Goal: Transaction & Acquisition: Subscribe to service/newsletter

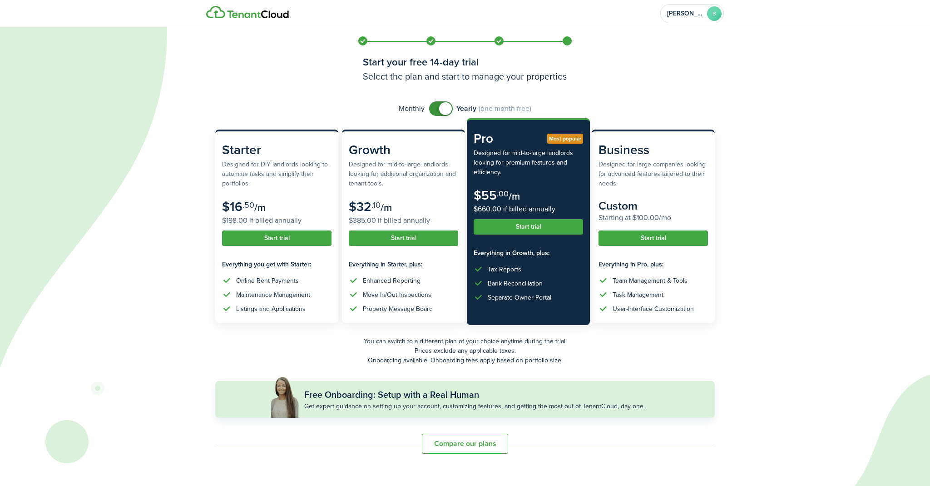
click at [528, 227] on button "Start trial" at bounding box center [528, 226] width 109 height 15
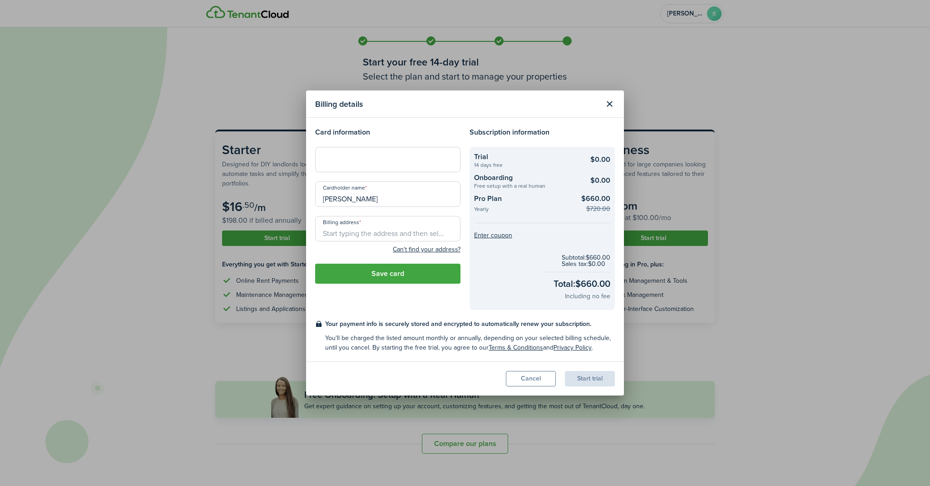
click at [362, 154] on div at bounding box center [387, 159] width 145 height 25
click at [368, 196] on input "[PERSON_NAME]" at bounding box center [387, 193] width 145 height 25
drag, startPoint x: 341, startPoint y: 198, endPoint x: 355, endPoint y: 200, distance: 13.7
click at [341, 198] on input "[PERSON_NAME]" at bounding box center [387, 193] width 145 height 25
type input "[PERSON_NAME]"
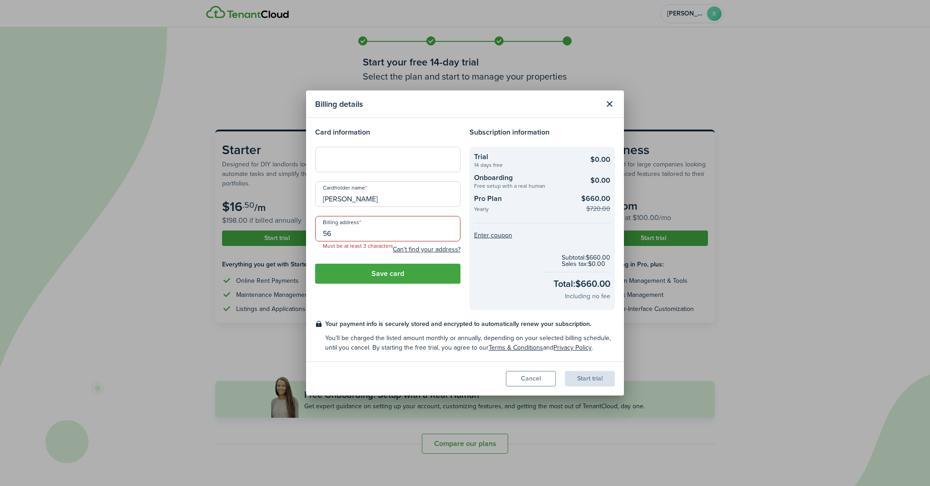
type input "56"
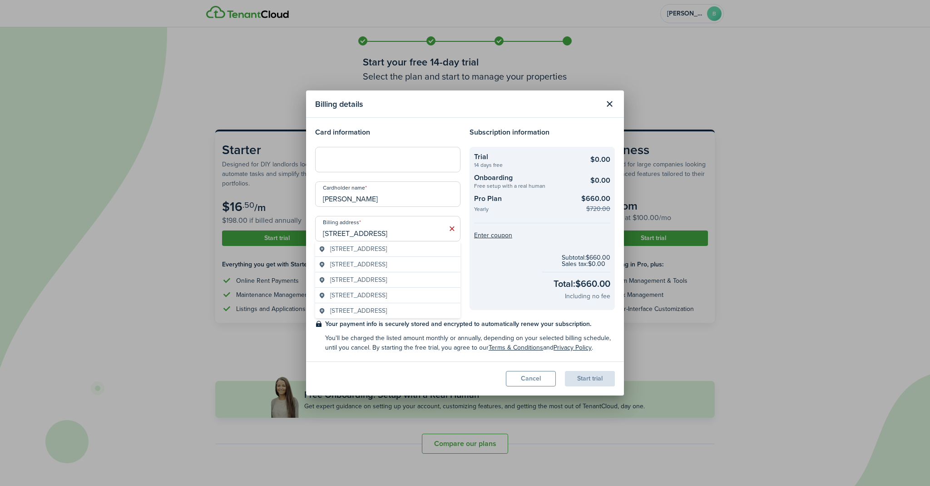
click at [387, 251] on span "[STREET_ADDRESS]" at bounding box center [358, 249] width 57 height 10
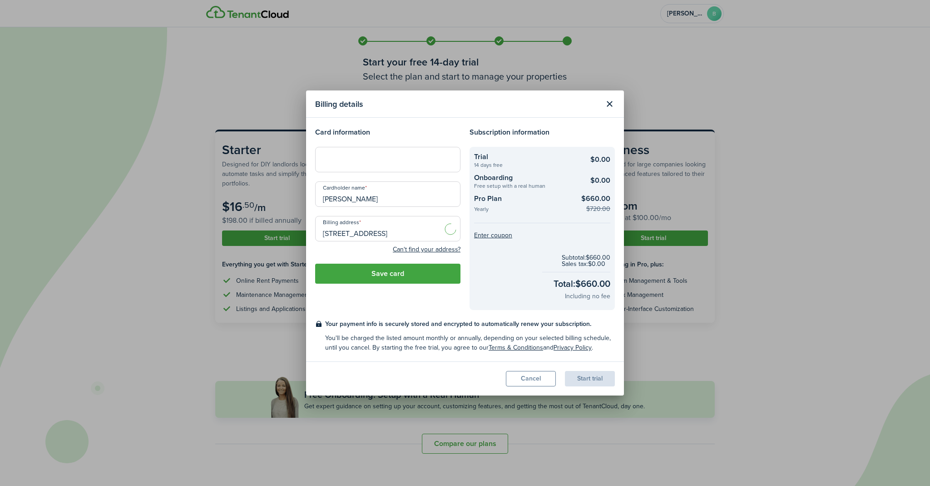
type input "[STREET_ADDRESS]"
click at [375, 277] on button "Save card" at bounding box center [387, 273] width 145 height 20
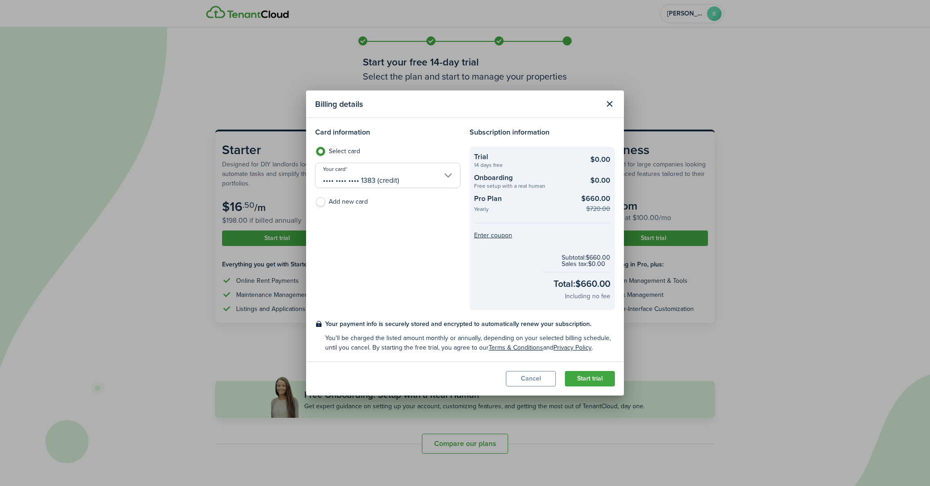
click at [589, 379] on button "Start trial" at bounding box center [590, 378] width 50 height 15
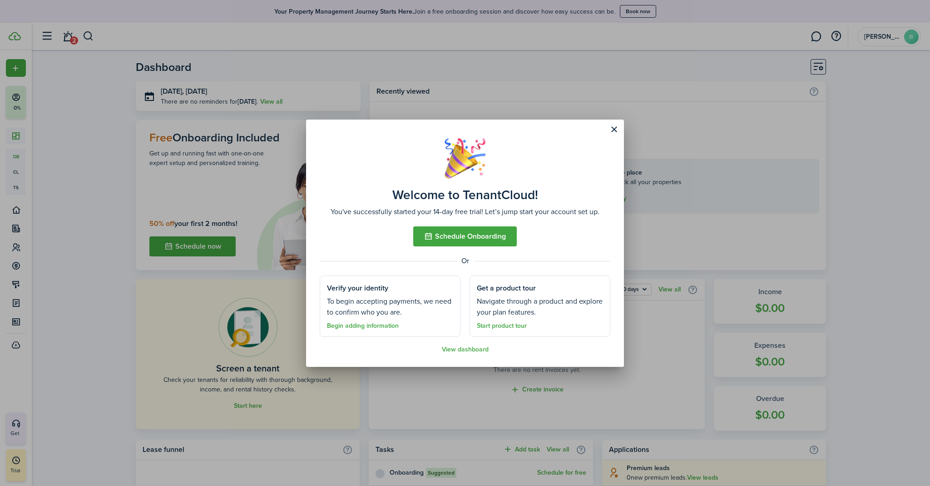
click at [495, 235] on button "Schedule Onboarding" at bounding box center [465, 236] width 104 height 20
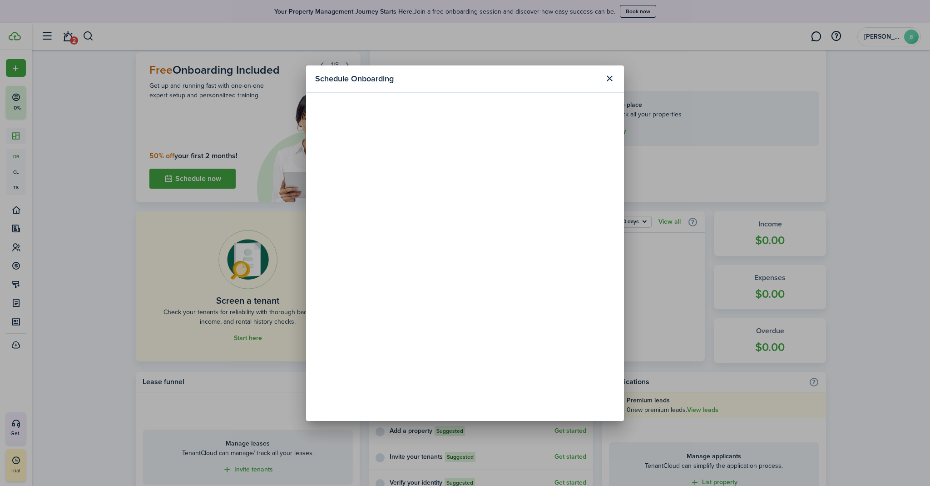
scroll to position [68, 0]
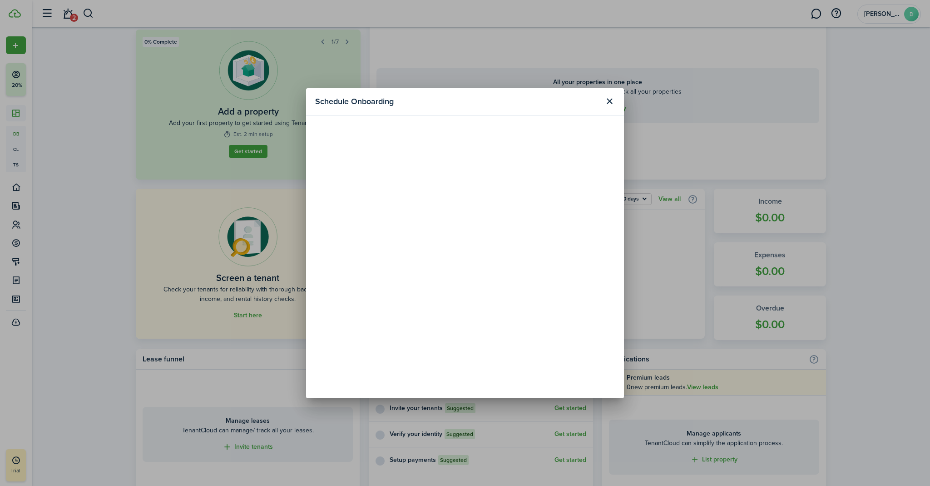
click at [611, 99] on button "Close modal" at bounding box center [609, 101] width 15 height 15
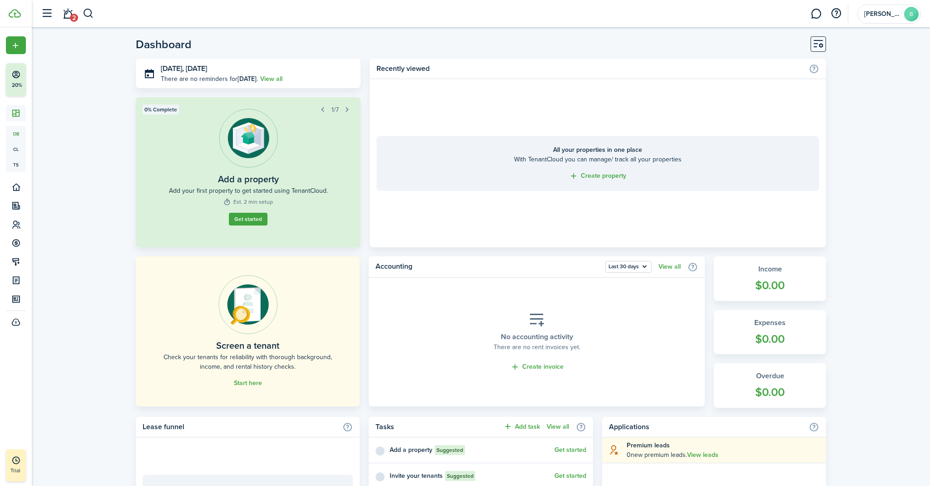
scroll to position [0, 0]
